Goal: Find specific page/section: Find specific page/section

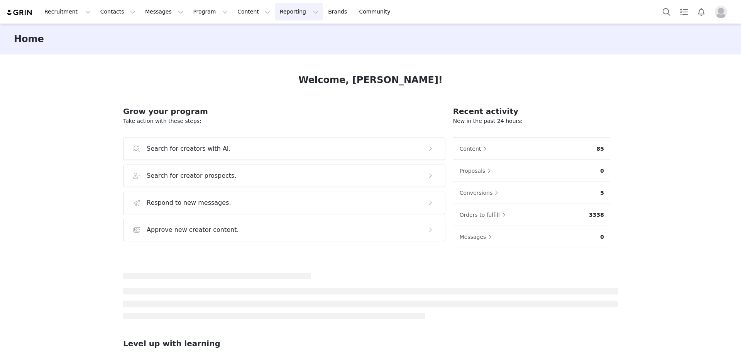
drag, startPoint x: 263, startPoint y: 14, endPoint x: 251, endPoint y: 14, distance: 12.7
click at [275, 14] on button "Reporting Reporting" at bounding box center [299, 11] width 48 height 17
click at [233, 12] on button "Content Content" at bounding box center [254, 11] width 42 height 17
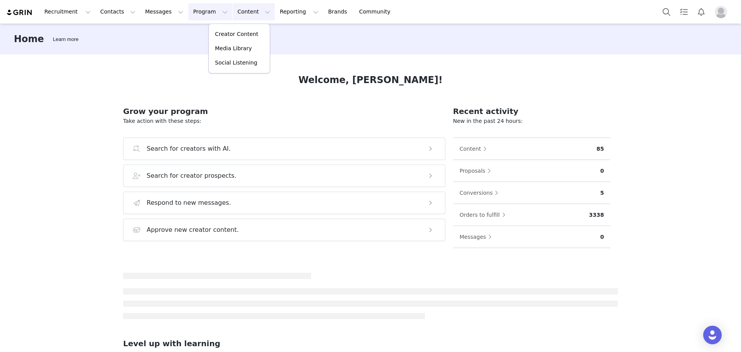
click at [188, 11] on button "Program Program" at bounding box center [210, 11] width 44 height 17
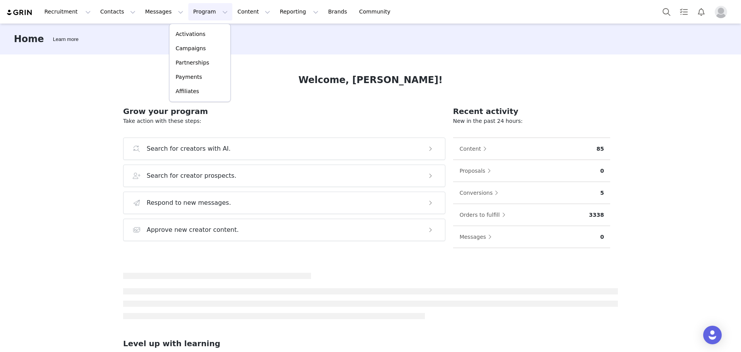
click at [356, 14] on img "Profile" at bounding box center [721, 12] width 12 height 12
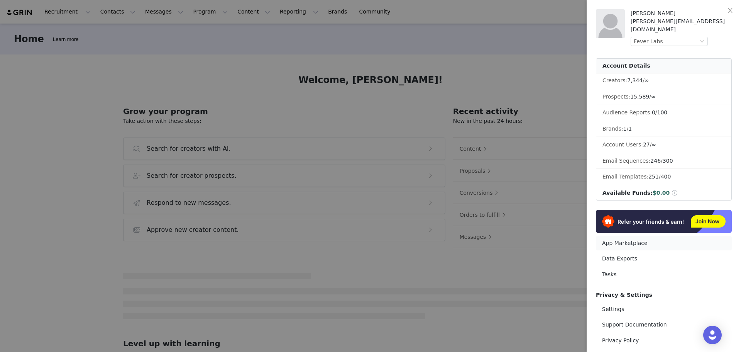
click at [356, 146] on link "App Marketplace" at bounding box center [664, 243] width 136 height 14
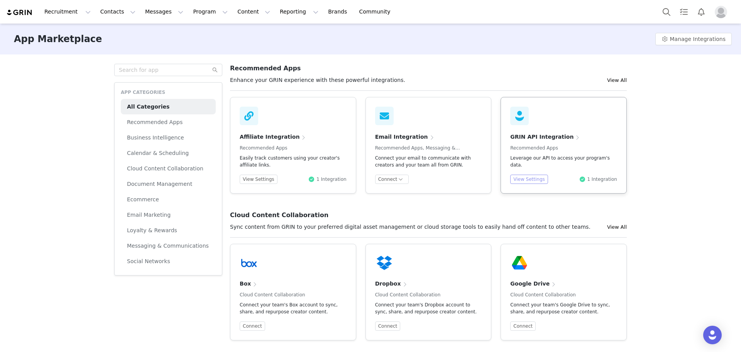
click at [356, 146] on button "View Settings" at bounding box center [529, 179] width 38 height 9
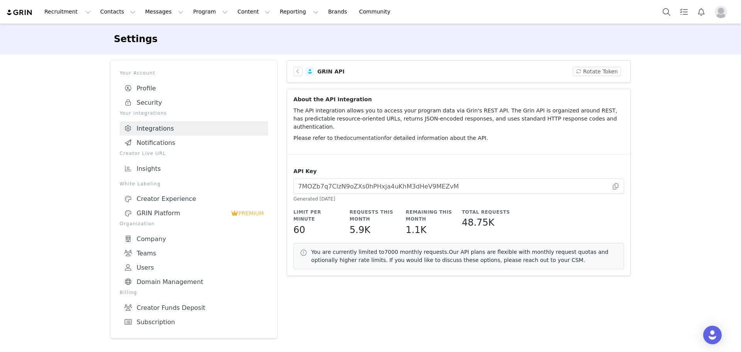
click at [351, 135] on link "documentation" at bounding box center [364, 138] width 41 height 6
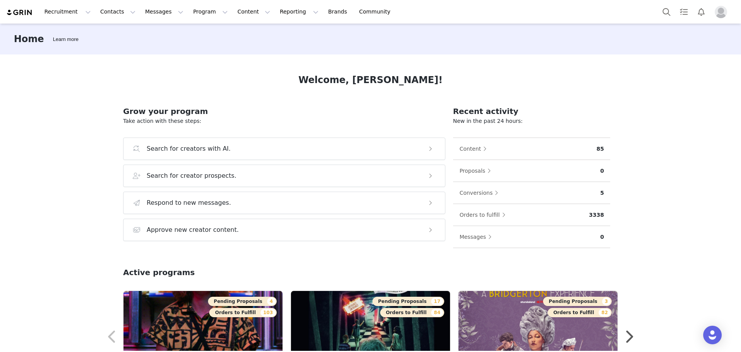
click at [721, 14] on img "Profile" at bounding box center [721, 12] width 12 height 12
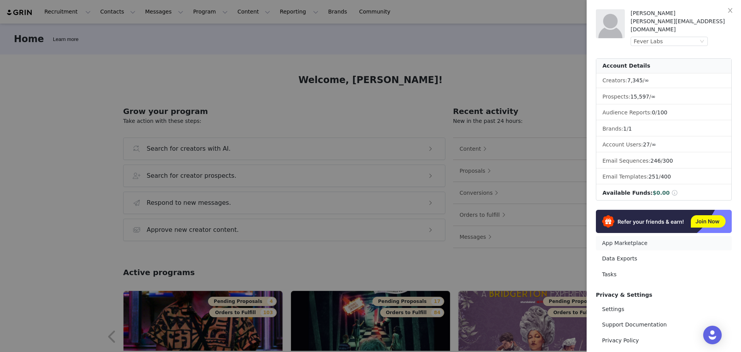
click at [631, 239] on link "App Marketplace" at bounding box center [664, 243] width 136 height 14
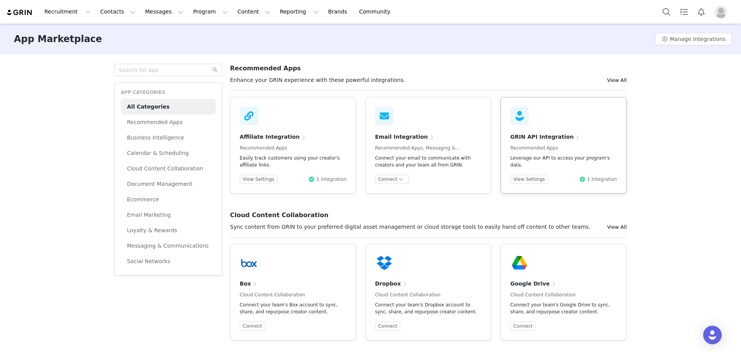
click at [525, 188] on article "GRIN API Integration Recommended Apps Leverage our API to access your program's…" at bounding box center [564, 145] width 126 height 97
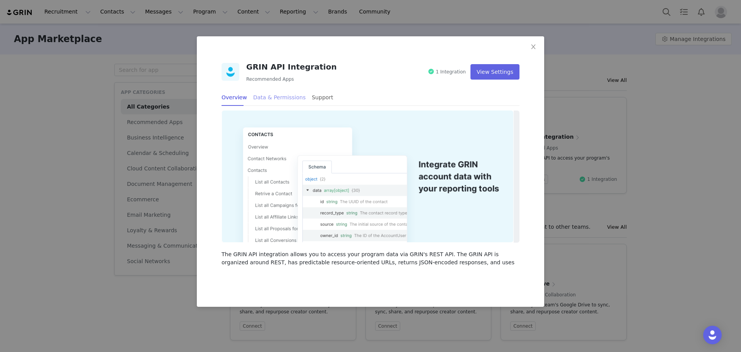
click at [279, 101] on div "Data & Permissions" at bounding box center [279, 97] width 53 height 17
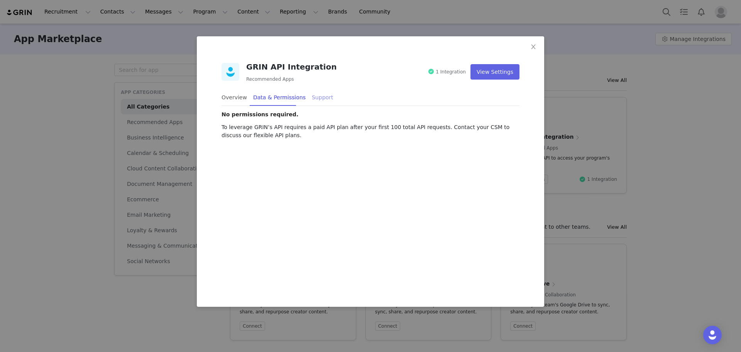
click at [312, 91] on div "Support" at bounding box center [322, 97] width 21 height 17
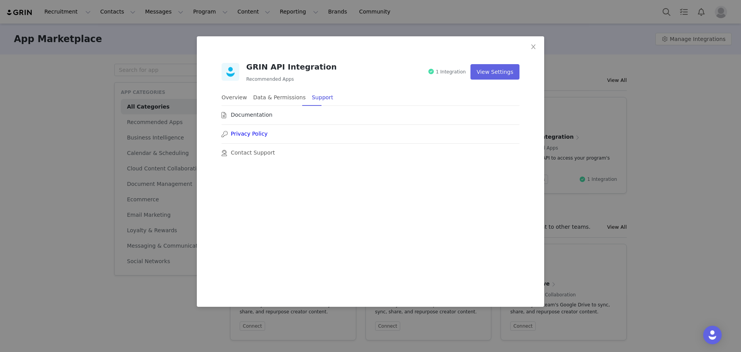
click at [259, 114] on link "Documentation" at bounding box center [252, 115] width 42 height 8
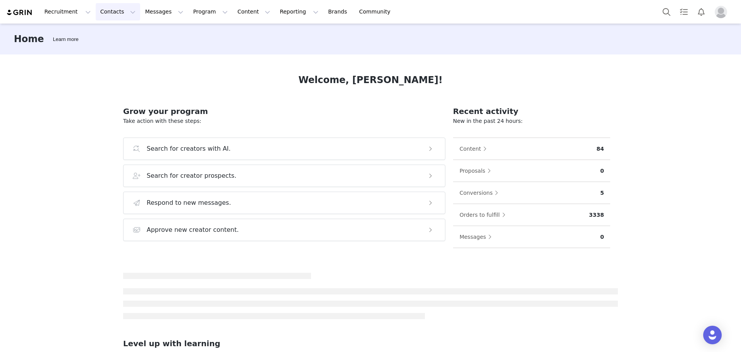
click at [109, 16] on button "Contacts Contacts" at bounding box center [118, 11] width 44 height 17
click at [110, 34] on p "Creators" at bounding box center [106, 34] width 23 height 8
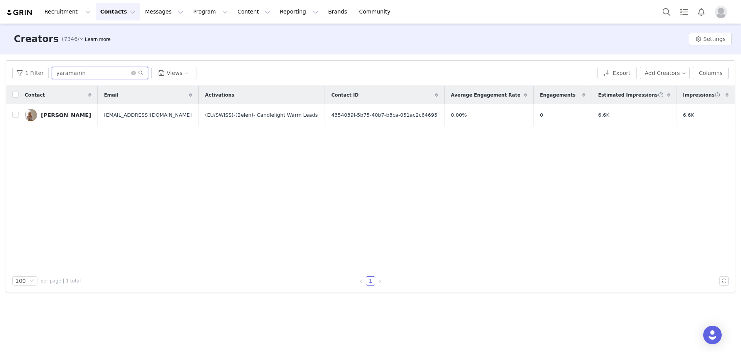
click at [85, 73] on input "yaramairin" at bounding box center [100, 73] width 97 height 12
drag, startPoint x: 80, startPoint y: 71, endPoint x: 46, endPoint y: 73, distance: 34.0
click at [46, 73] on div "1 Filter yaramairin Views" at bounding box center [303, 73] width 582 height 12
paste input "patrianasonia"
type input "patrianasonia"
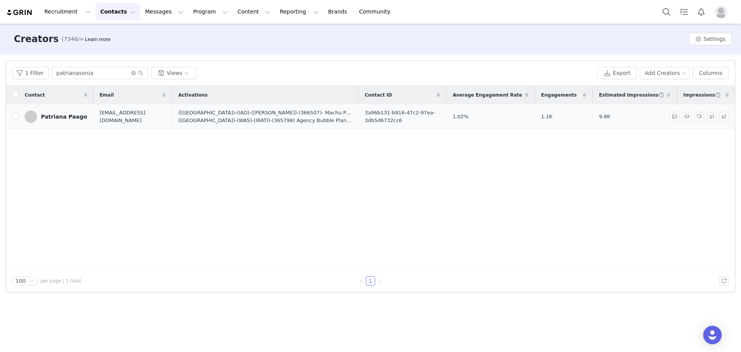
click at [56, 115] on div "Patriana Paago" at bounding box center [64, 117] width 46 height 6
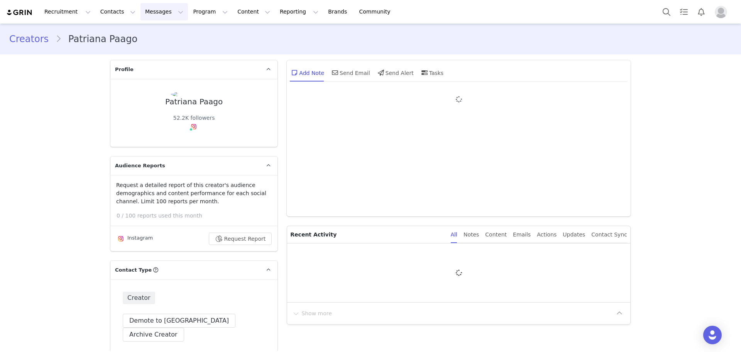
type input "+1 (United States)"
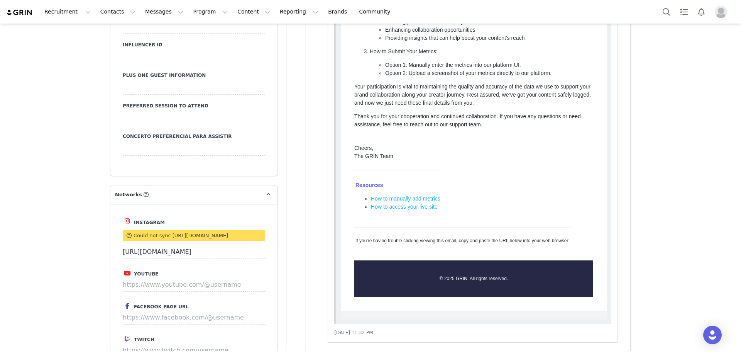
scroll to position [1004, 0]
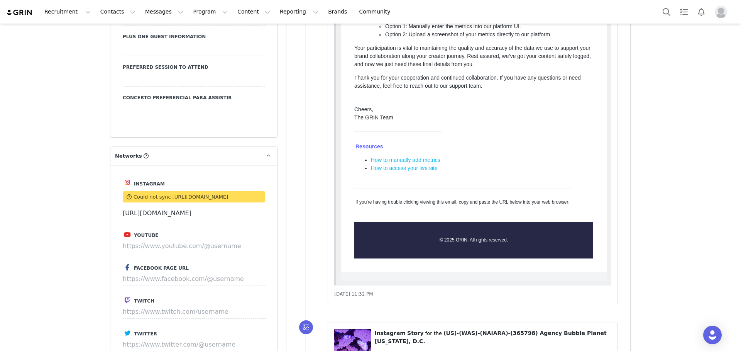
click at [154, 194] on span "Could not sync https://www.instagram.com/patrianasonia" at bounding box center [181, 197] width 95 height 6
click at [53, 188] on div "Creators Patriana Paago Profile Patriana Paago 52.2K followers Instagram ( @pat…" at bounding box center [370, 182] width 741 height 2324
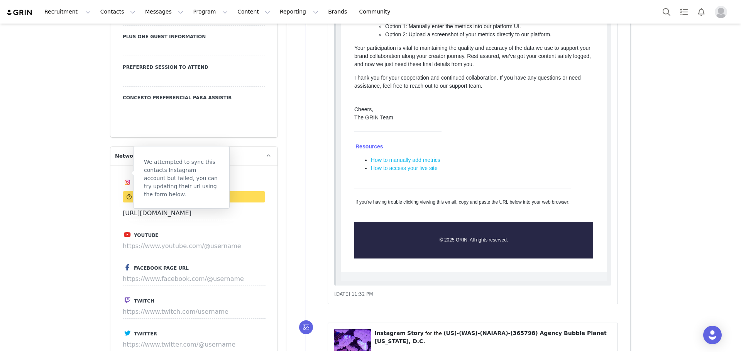
click at [94, 189] on div "Creators Patriana Paago Profile Patriana Paago 52.2K followers Instagram ( @pat…" at bounding box center [370, 182] width 741 height 2324
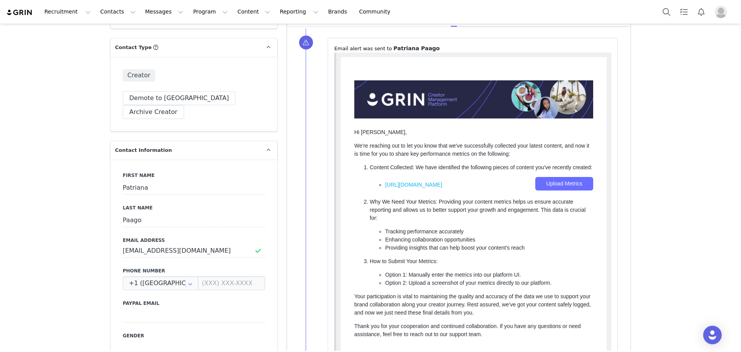
scroll to position [347, 0]
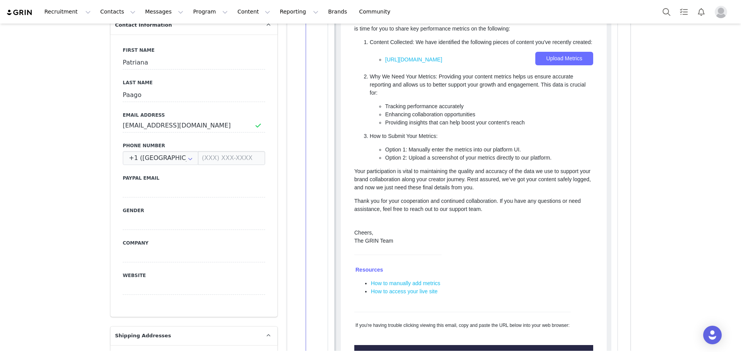
click at [491, 159] on li "Option 2: Upload a screenshot of your metrics directly to our platform." at bounding box center [489, 158] width 208 height 8
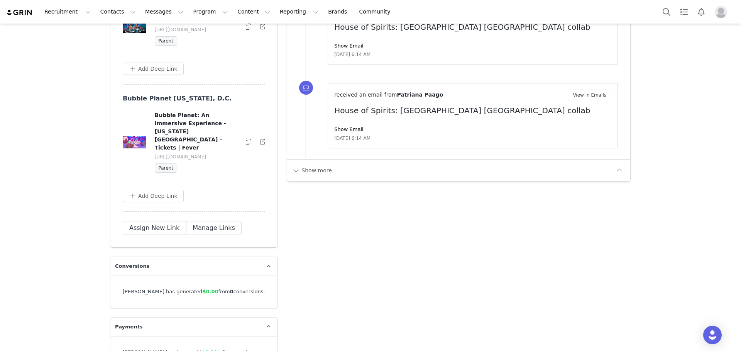
scroll to position [1962, 0]
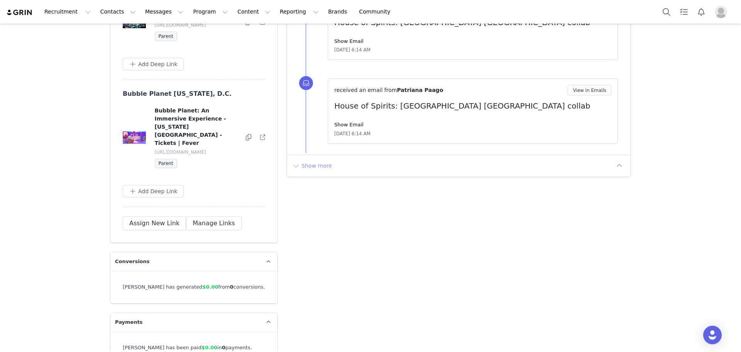
drag, startPoint x: 328, startPoint y: 160, endPoint x: 318, endPoint y: 160, distance: 10.4
click at [321, 160] on div "Show more" at bounding box center [453, 165] width 322 height 12
click at [297, 163] on button "Show more" at bounding box center [312, 165] width 41 height 12
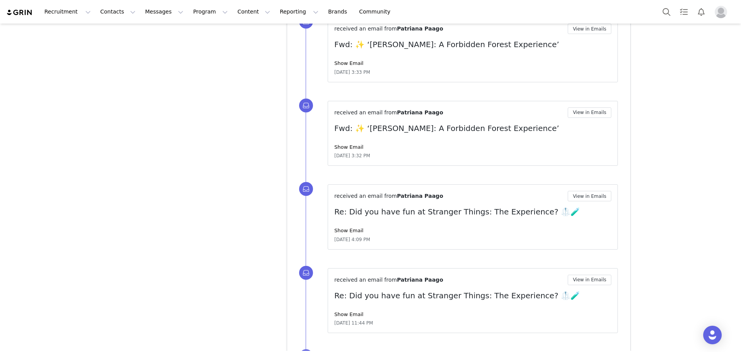
scroll to position [2635, 0]
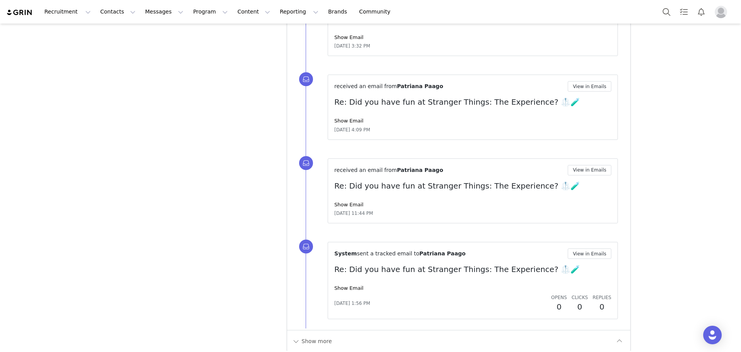
click at [350, 284] on div "Show Email" at bounding box center [472, 288] width 277 height 8
click at [351, 285] on link "Show Email" at bounding box center [348, 288] width 29 height 6
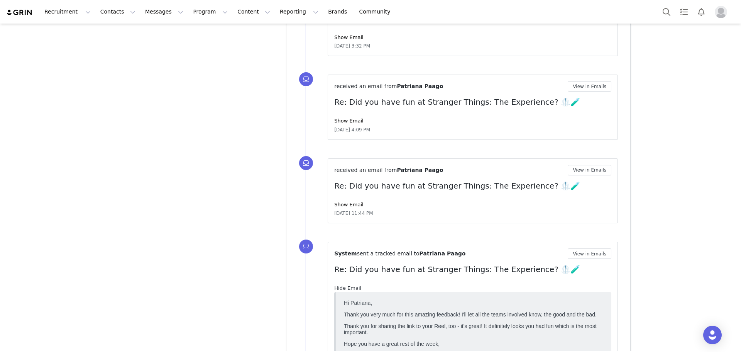
scroll to position [0, 0]
click at [348, 202] on link "Show Email" at bounding box center [348, 205] width 29 height 6
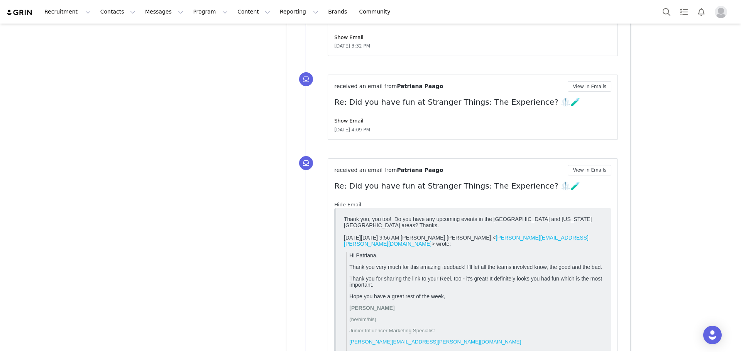
click at [346, 202] on link "Hide Email" at bounding box center [347, 205] width 27 height 6
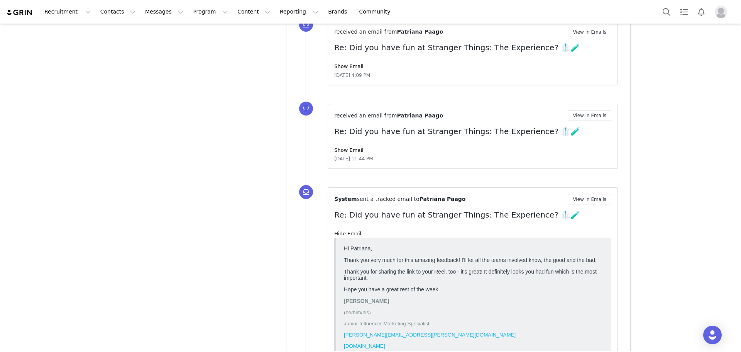
scroll to position [2712, 0]
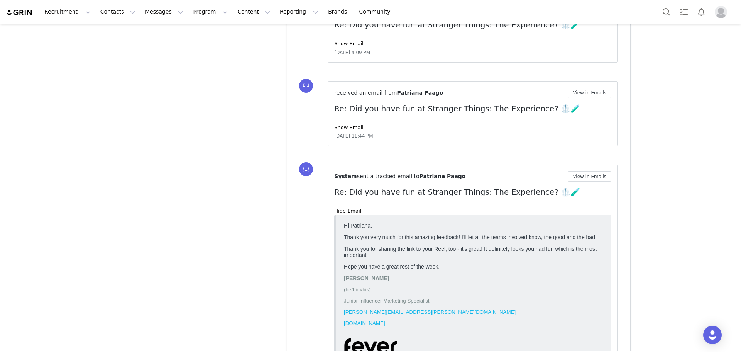
click at [485, 238] on p "Thank you very much for this amazing feedback! I'll let all the teams involved …" at bounding box center [474, 237] width 260 height 6
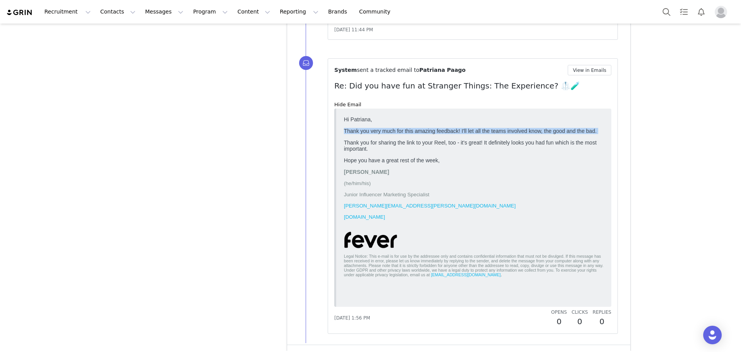
scroll to position [2833, 0]
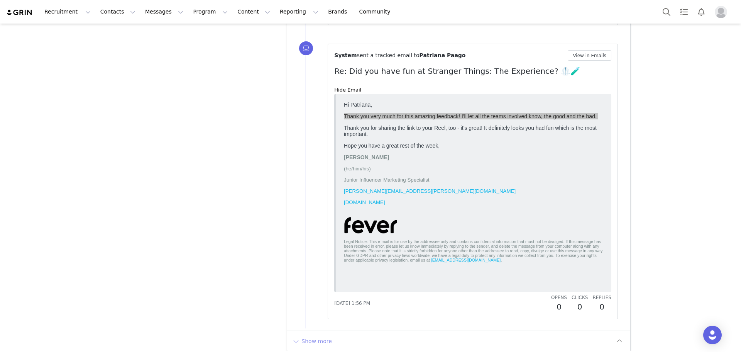
click at [313, 335] on button "Show more" at bounding box center [312, 341] width 41 height 12
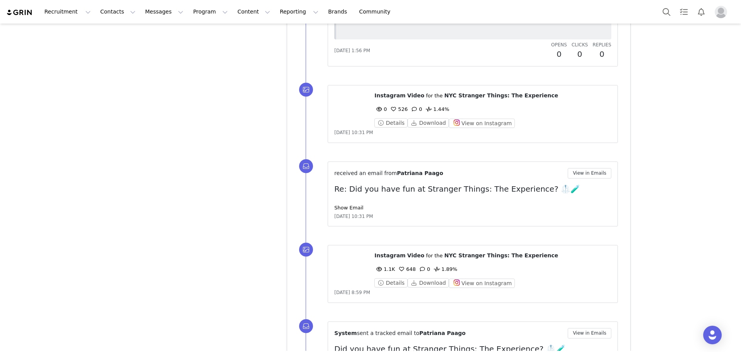
scroll to position [3103, 0]
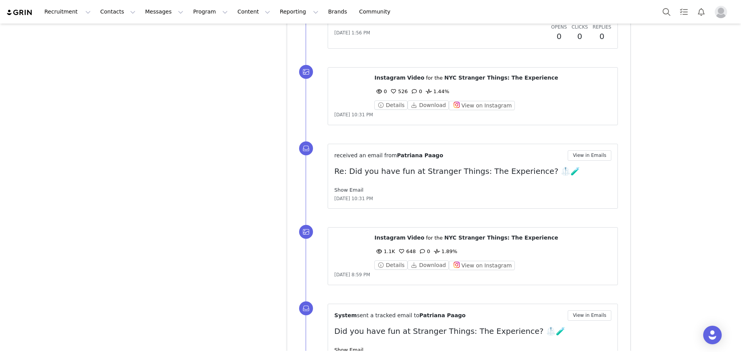
click at [337, 187] on link "Show Email" at bounding box center [348, 190] width 29 height 6
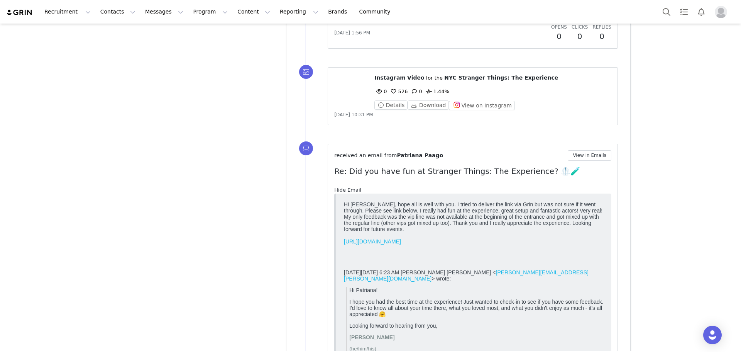
scroll to position [0, 0]
drag, startPoint x: 347, startPoint y: 203, endPoint x: 404, endPoint y: 204, distance: 57.5
click at [404, 204] on div "Hi Jaime, hope all is well with you. I tried to deliver the link via Grin but w…" at bounding box center [474, 216] width 260 height 31
click at [405, 204] on div "Hi Jaime, hope all is well with you. I tried to deliver the link via Grin but w…" at bounding box center [474, 216] width 260 height 31
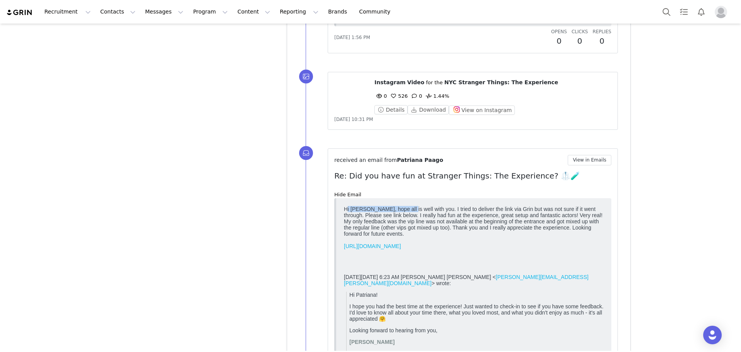
scroll to position [3065, 0]
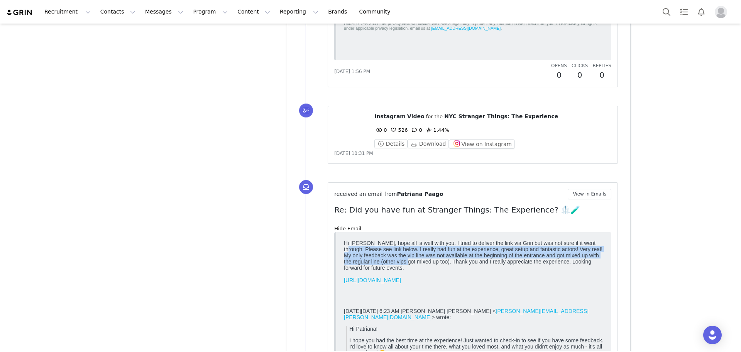
drag, startPoint x: 346, startPoint y: 251, endPoint x: 421, endPoint y: 263, distance: 75.9
click at [421, 263] on div "Hi Jaime, hope all is well with you. I tried to deliver the link via Grin but w…" at bounding box center [474, 255] width 260 height 31
click at [461, 251] on div "Hi Jaime, hope all is well with you. I tried to deliver the link via Grin but w…" at bounding box center [474, 255] width 260 height 31
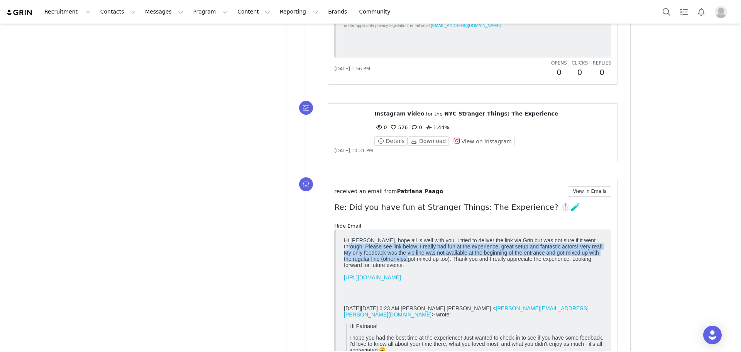
scroll to position [3142, 0]
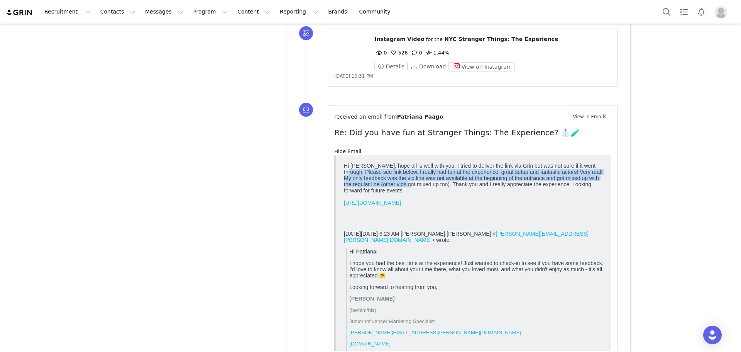
click at [462, 183] on div "Hi Jaime, hope all is well with you. I tried to deliver the link via Grin but w…" at bounding box center [474, 178] width 260 height 31
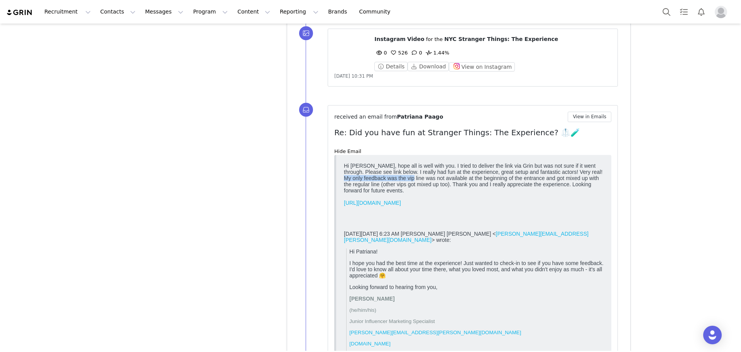
drag, startPoint x: 341, startPoint y: 181, endPoint x: 411, endPoint y: 183, distance: 69.9
click at [411, 183] on html "Hi Jaime, hope all is well with you. I tried to deliver the link via Grin but w…" at bounding box center [474, 313] width 266 height 309
click at [411, 183] on div "Hi Jaime, hope all is well with you. I tried to deliver the link via Grin but w…" at bounding box center [474, 178] width 260 height 31
drag, startPoint x: 393, startPoint y: 173, endPoint x: 477, endPoint y: 177, distance: 83.9
click at [477, 177] on div "Hi Jaime, hope all is well with you. I tried to deliver the link via Grin but w…" at bounding box center [474, 178] width 260 height 31
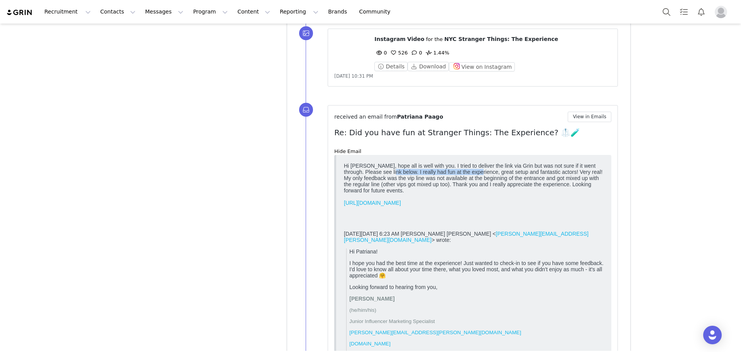
click at [478, 174] on div "Hi Jaime, hope all is well with you. I tried to deliver the link via Grin but w…" at bounding box center [474, 178] width 260 height 31
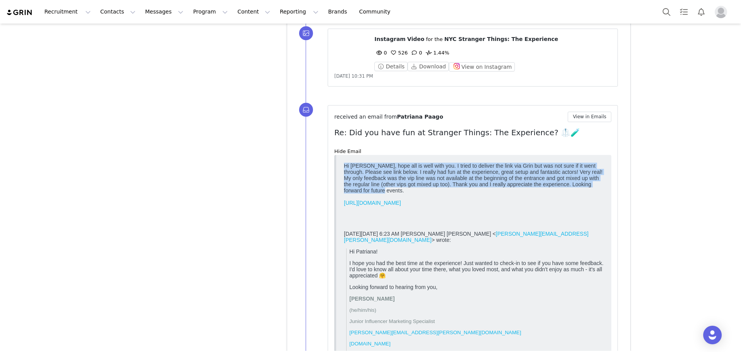
drag, startPoint x: 385, startPoint y: 195, endPoint x: 343, endPoint y: 166, distance: 51.4
click at [343, 166] on html "Hi Jaime, hope all is well with you. I tried to deliver the link via Grin but w…" at bounding box center [474, 313] width 266 height 309
click at [407, 171] on div "Hi Jaime, hope all is well with you. I tried to deliver the link via Grin but w…" at bounding box center [474, 178] width 260 height 31
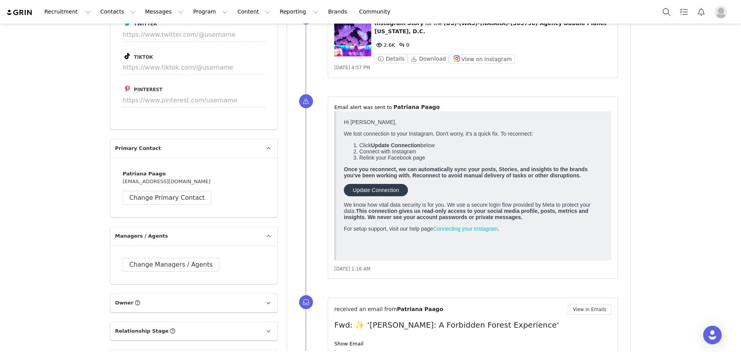
scroll to position [1327, 0]
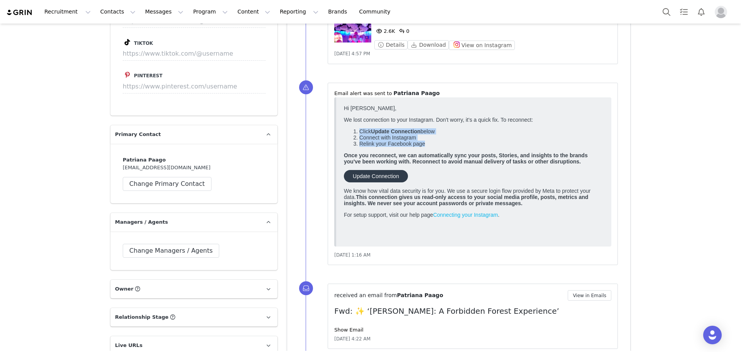
drag, startPoint x: 425, startPoint y: 149, endPoint x: 348, endPoint y: 132, distance: 79.2
click at [348, 132] on ol "Click Update Connection below Connect with Instagram Relink your Facebook page" at bounding box center [474, 137] width 260 height 19
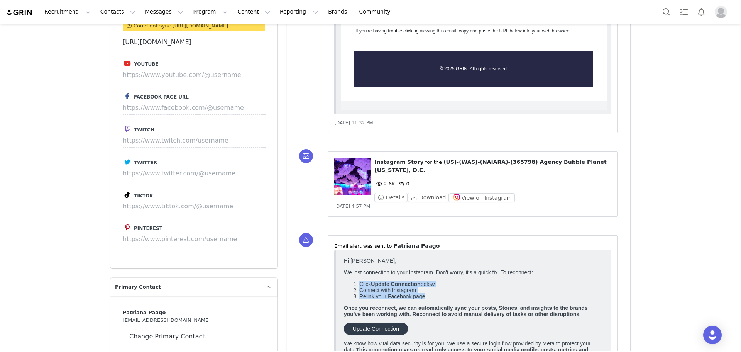
scroll to position [1173, 0]
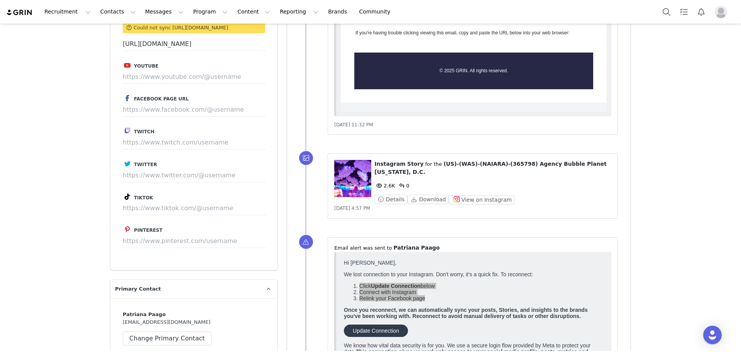
drag, startPoint x: 364, startPoint y: 200, endPoint x: 324, endPoint y: 201, distance: 39.8
click at [324, 201] on div "⁨ Instagram ⁩ ⁨ Story ⁩ for the ⁨ (US)-(WAS)-(NAIARA)-(365798) Agency Bubble Pl…" at bounding box center [468, 186] width 325 height 84
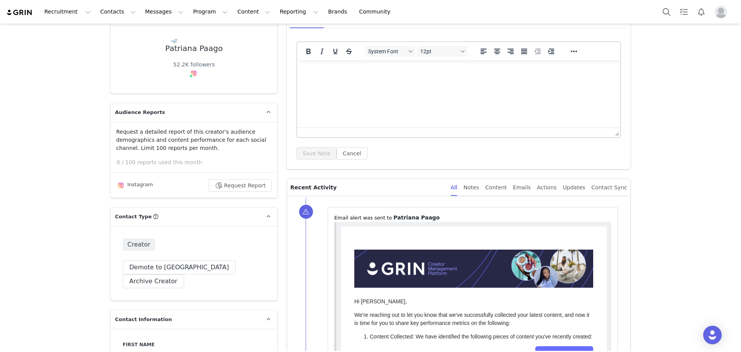
scroll to position [0, 0]
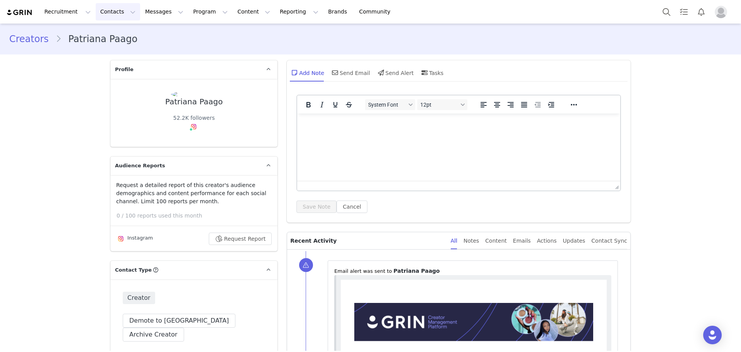
click at [106, 10] on button "Contacts Contacts" at bounding box center [118, 11] width 44 height 17
click at [123, 27] on link "Creators" at bounding box center [118, 34] width 61 height 14
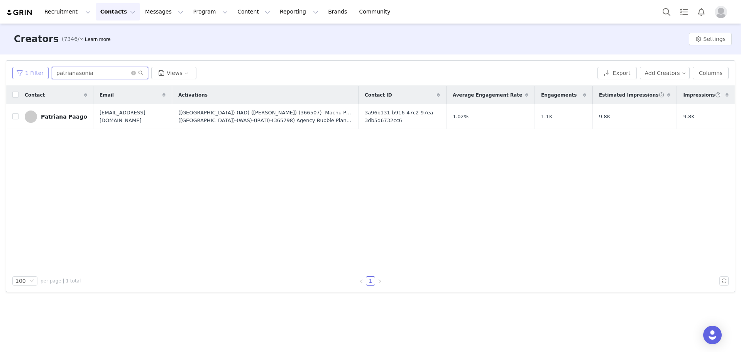
drag, startPoint x: 100, startPoint y: 73, endPoint x: 33, endPoint y: 73, distance: 67.2
click at [33, 73] on div "1 Filter patrianasonia Views" at bounding box center [303, 73] width 582 height 12
paste input "itzellovato"
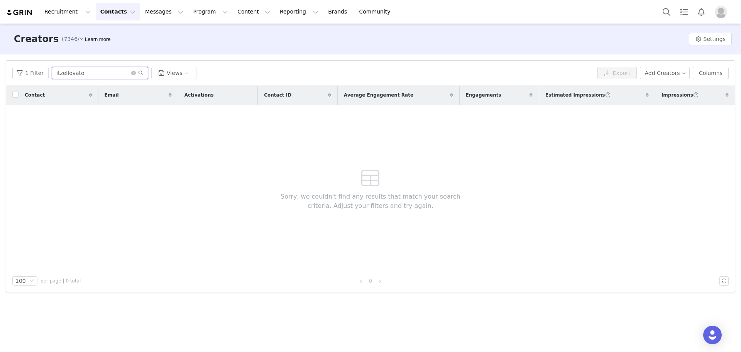
type input "itzellovato"
